Goal: Task Accomplishment & Management: Manage account settings

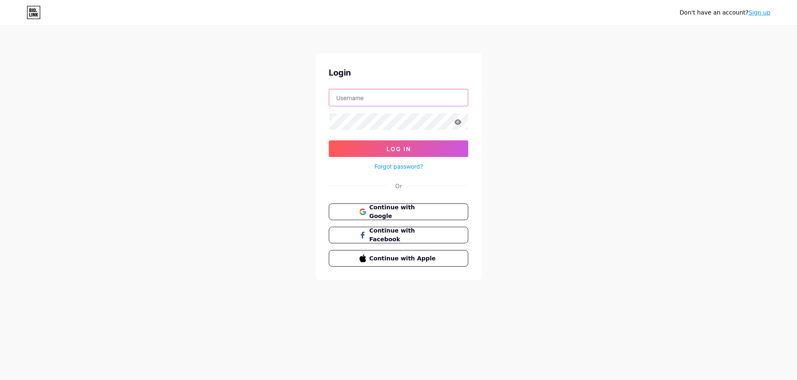
click at [442, 102] on input "text" at bounding box center [398, 97] width 139 height 17
click at [425, 207] on button "Continue with Google" at bounding box center [397, 211] width 141 height 17
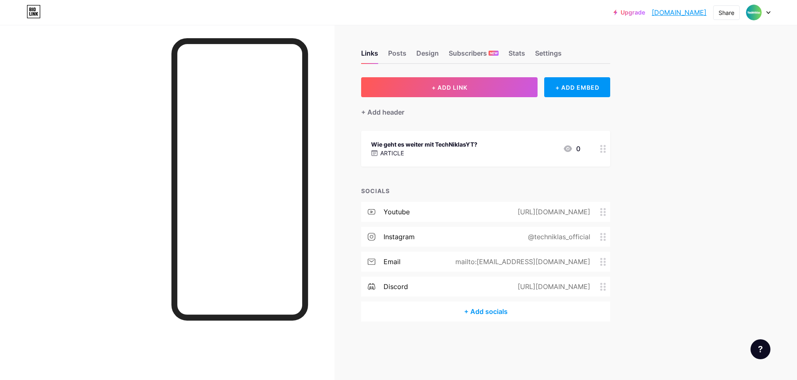
click at [490, 157] on div "Wie geht es weiter mit TechNiklasYT? ARTICLE 0" at bounding box center [475, 148] width 209 height 19
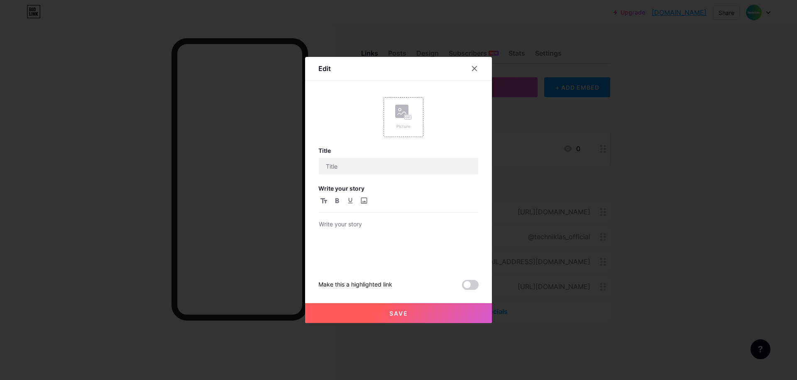
type input "Wie geht es weiter mit TechNiklasYT?"
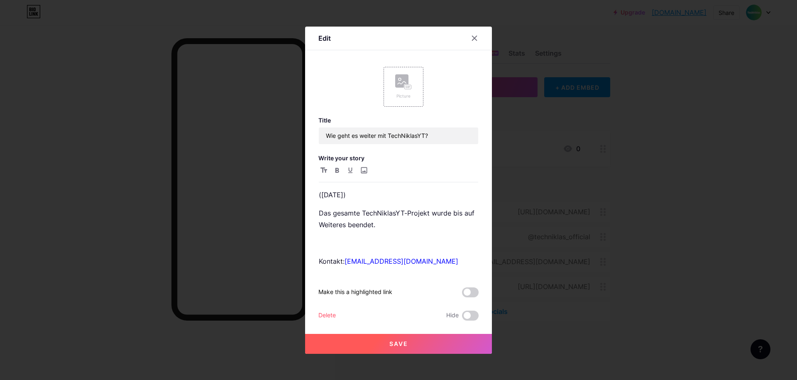
click at [335, 320] on div "Delete" at bounding box center [326, 315] width 17 height 10
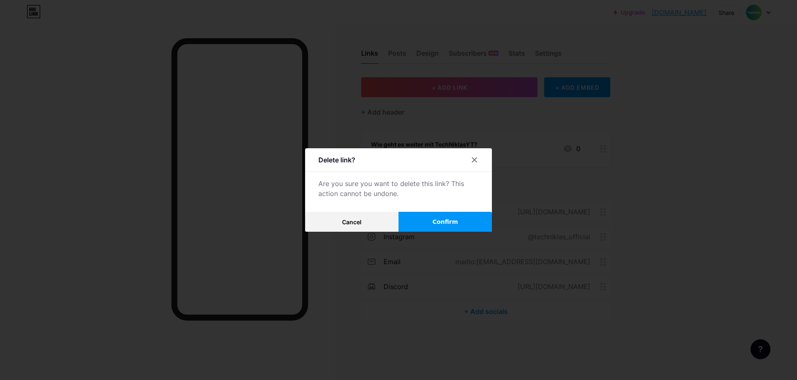
click at [423, 221] on button "Confirm" at bounding box center [444, 222] width 93 height 20
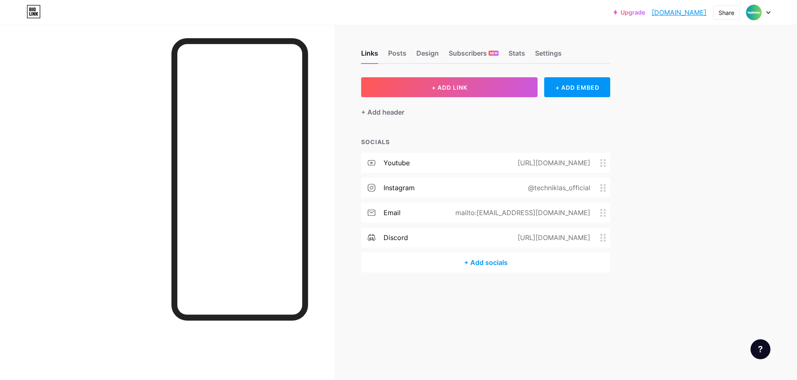
click at [458, 259] on div "+ Add socials" at bounding box center [485, 262] width 249 height 20
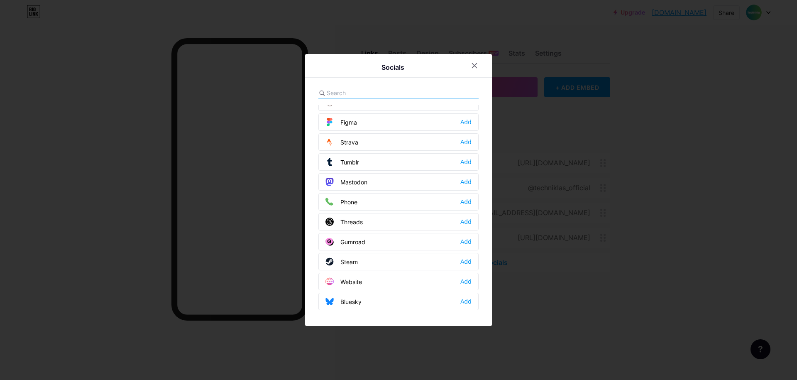
scroll to position [144, 0]
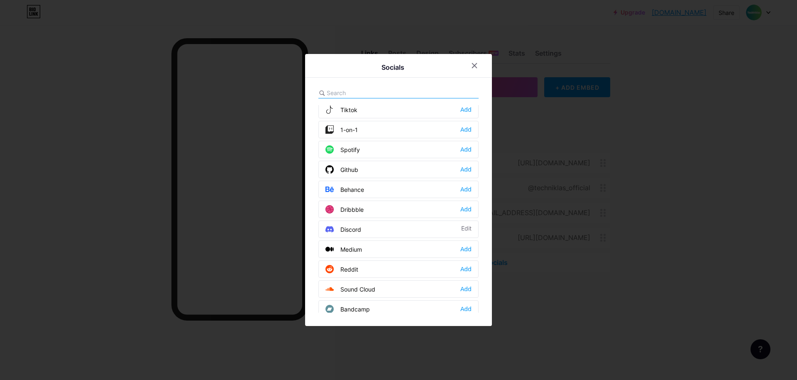
click at [589, 166] on div at bounding box center [398, 190] width 797 height 380
